Goal: Information Seeking & Learning: Learn about a topic

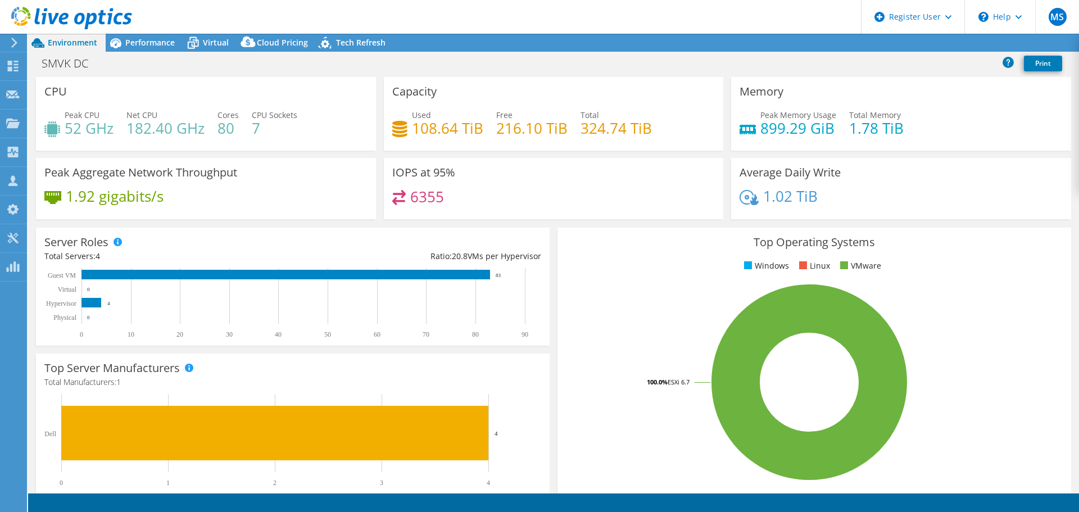
select select "USD"
click at [155, 46] on span "Performance" at bounding box center [149, 42] width 49 height 11
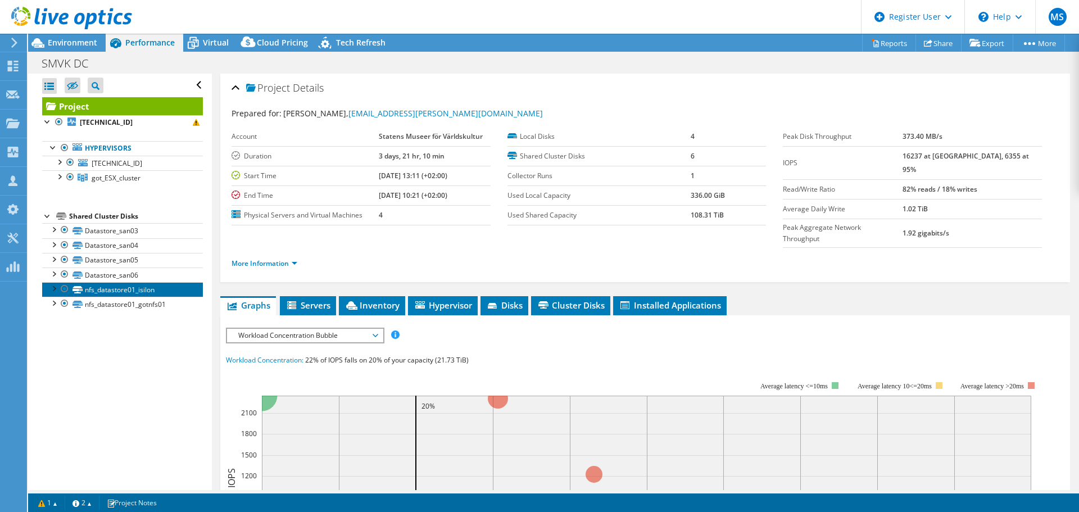
click at [129, 284] on link "nfs_datastore01_isilon" at bounding box center [122, 289] width 161 height 15
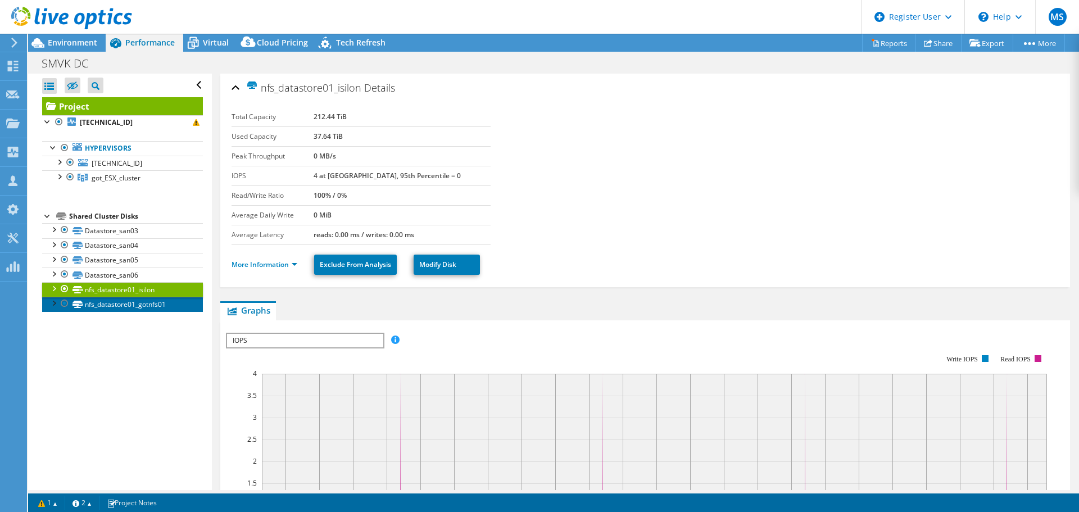
click at [113, 303] on link "nfs_datastore01_gotnfs01" at bounding box center [122, 304] width 161 height 15
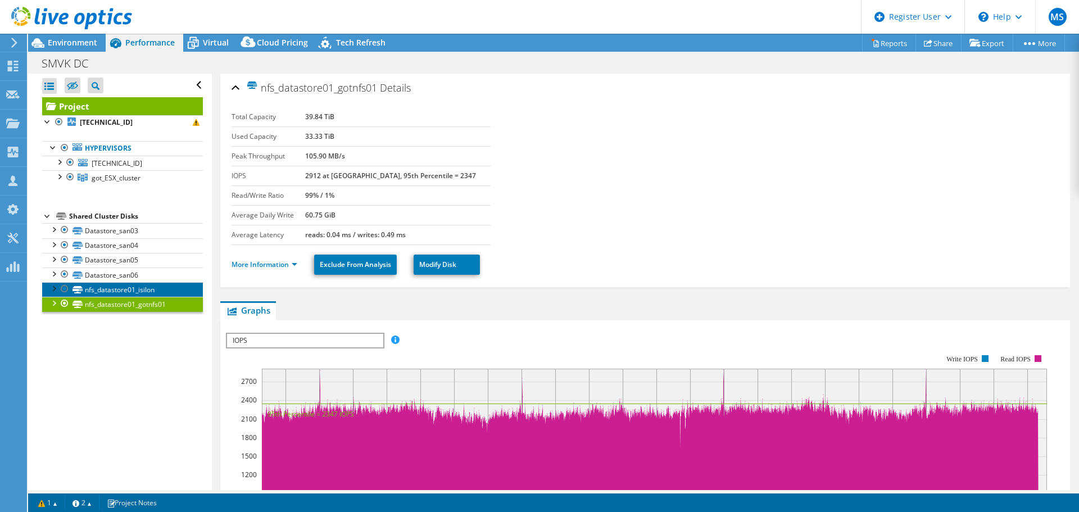
click at [126, 292] on link "nfs_datastore01_isilon" at bounding box center [122, 289] width 161 height 15
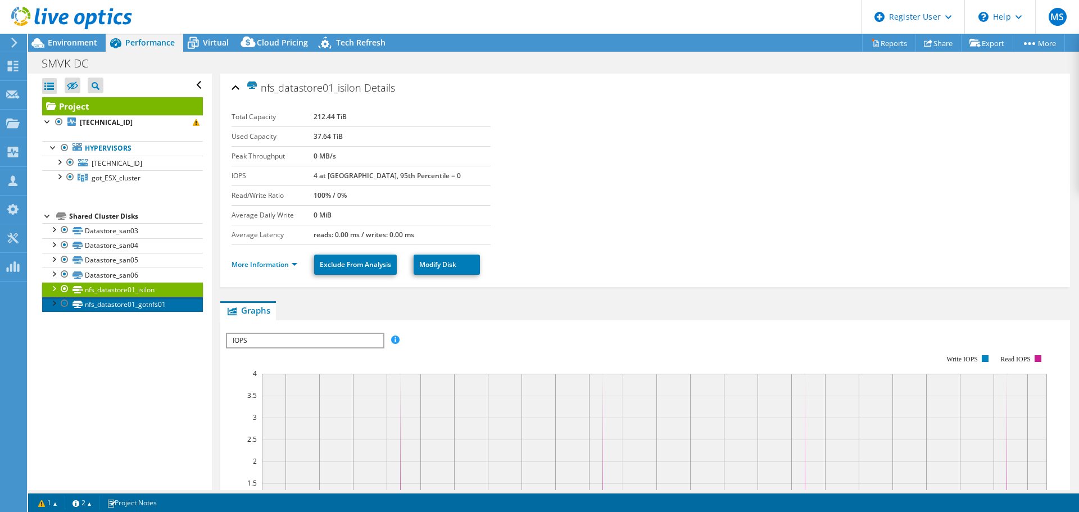
click at [117, 304] on link "nfs_datastore01_gotnfs01" at bounding box center [122, 304] width 161 height 15
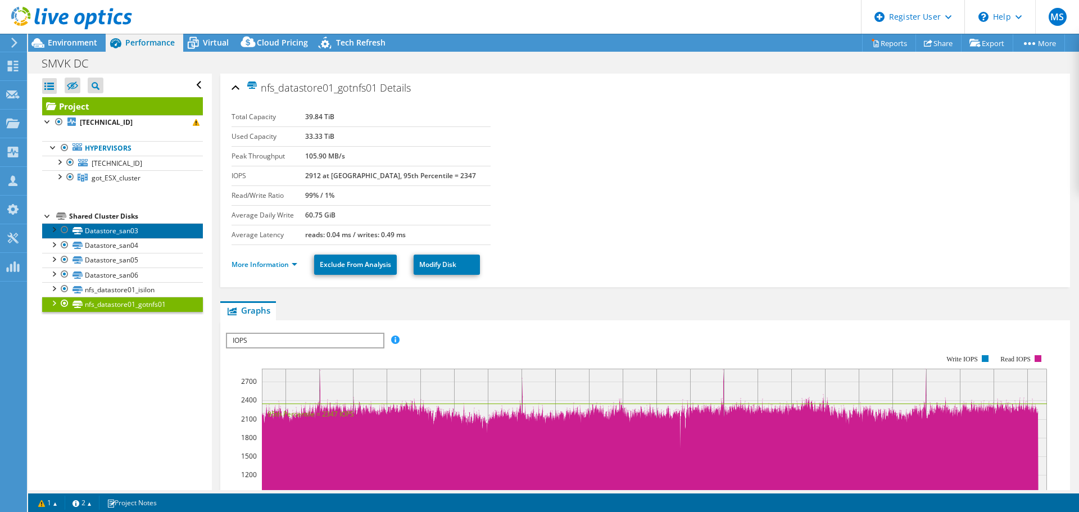
click at [130, 233] on link "Datastore_san03" at bounding box center [122, 230] width 161 height 15
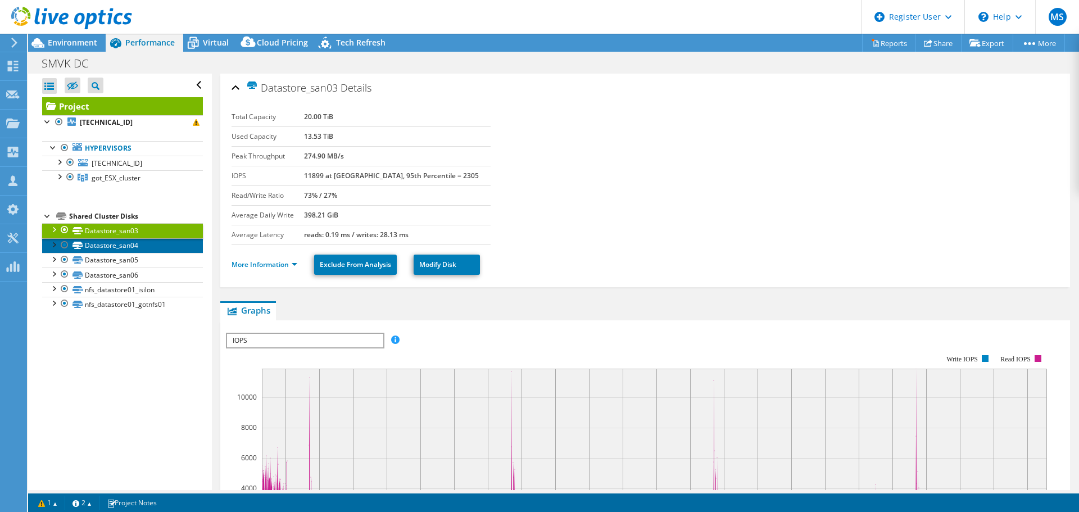
click at [128, 248] on link "Datastore_san04" at bounding box center [122, 245] width 161 height 15
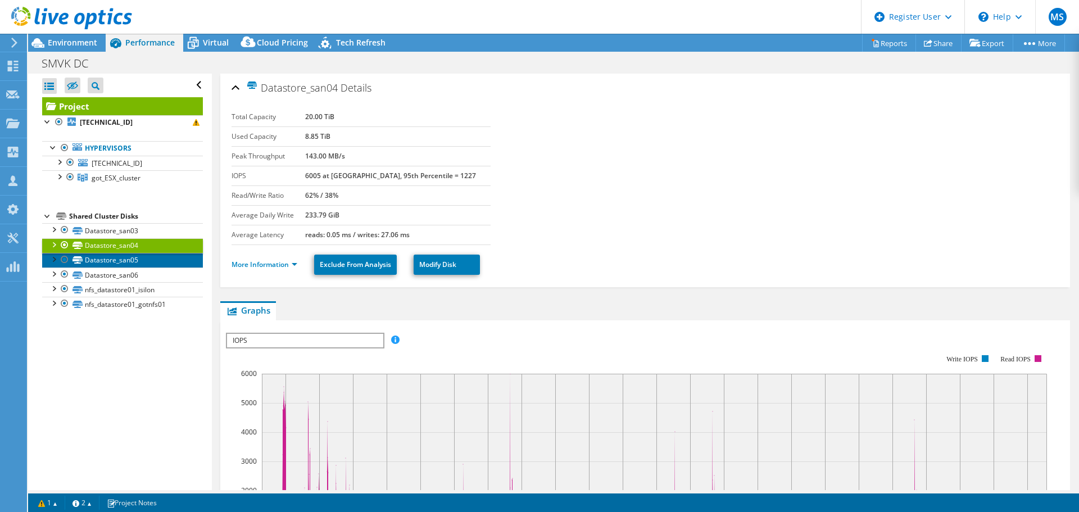
click at [124, 258] on link "Datastore_san05" at bounding box center [122, 260] width 161 height 15
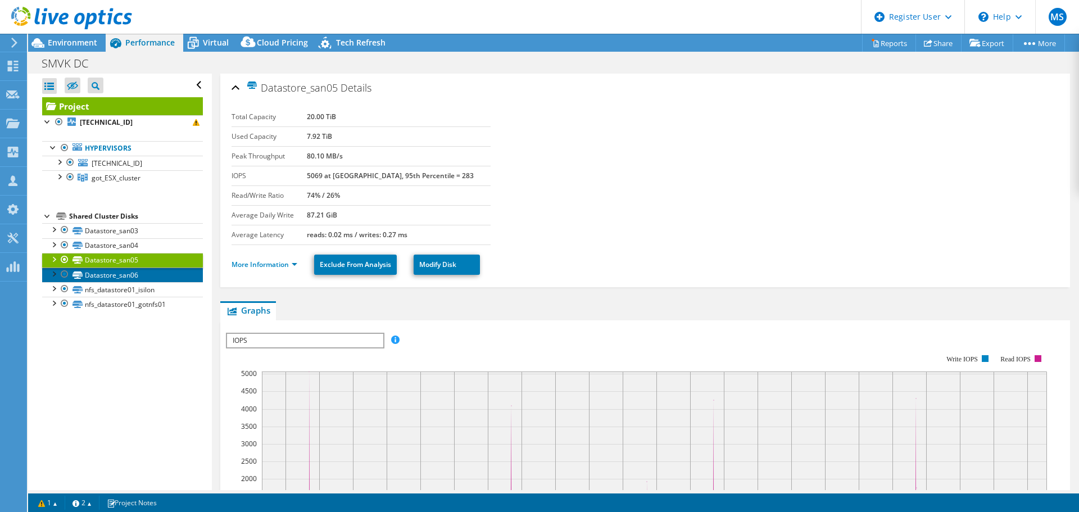
click at [115, 275] on link "Datastore_san06" at bounding box center [122, 274] width 161 height 15
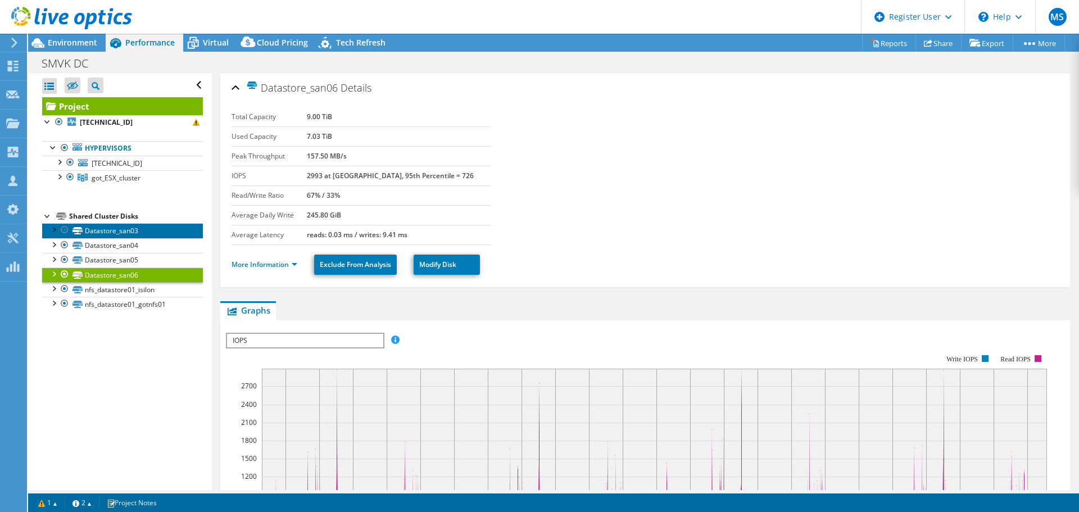
click at [126, 232] on link "Datastore_san03" at bounding box center [122, 230] width 161 height 15
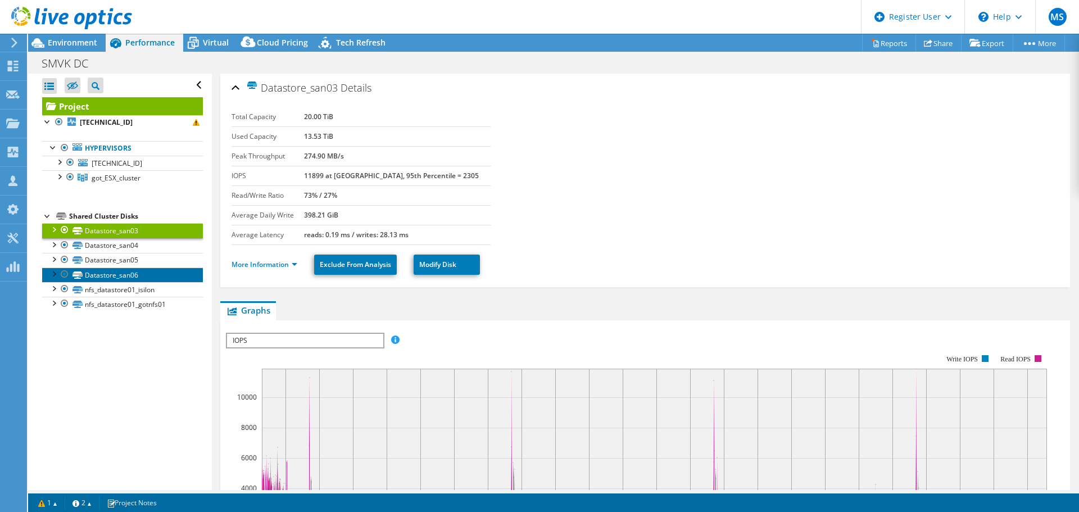
click at [114, 275] on link "Datastore_san06" at bounding box center [122, 274] width 161 height 15
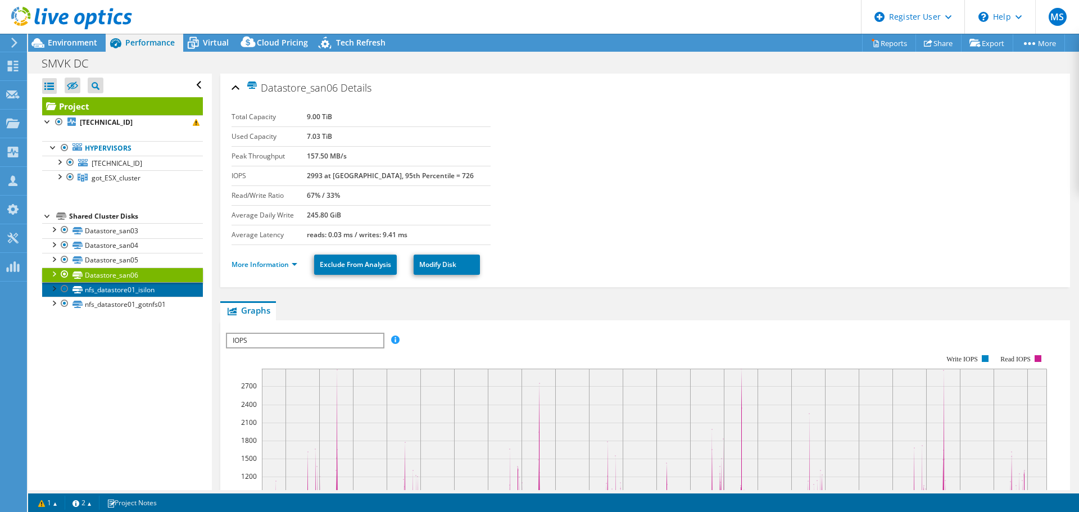
click at [138, 286] on link "nfs_datastore01_isilon" at bounding box center [122, 289] width 161 height 15
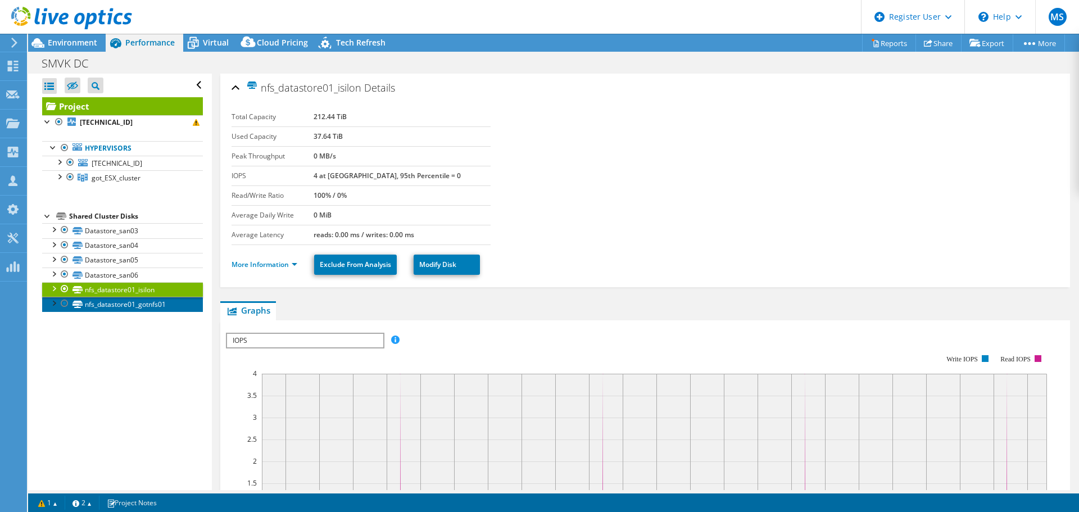
click at [121, 302] on link "nfs_datastore01_gotnfs01" at bounding box center [122, 304] width 161 height 15
